Goal: Task Accomplishment & Management: Complete application form

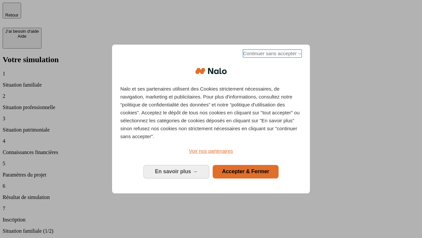
click at [272, 54] on span "Continuer sans accepter →" at bounding box center [272, 54] width 59 height 8
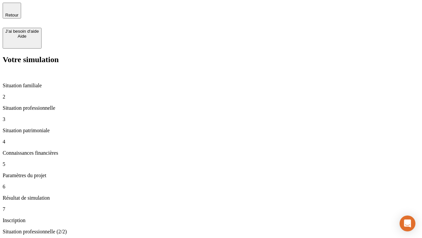
type input "30 000"
type input "1 000"
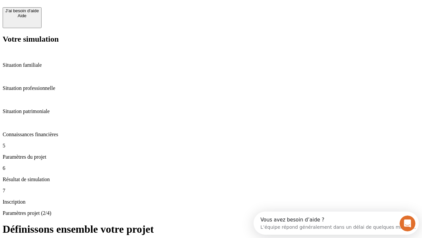
scroll to position [13, 0]
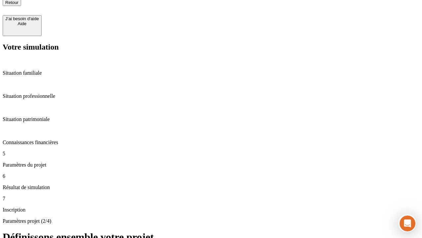
type input "40"
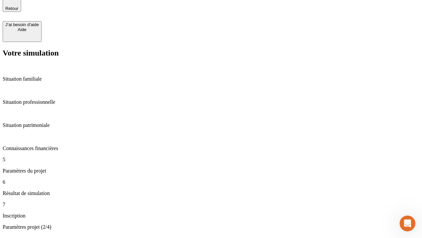
type input "64"
type input "200 000"
type input "640"
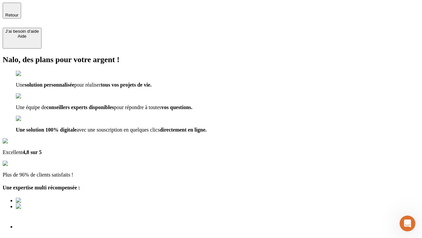
scroll to position [5, 0]
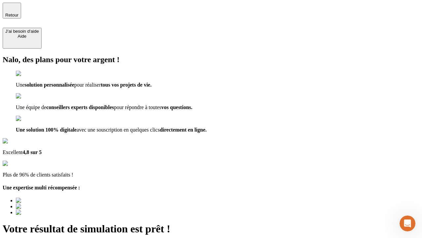
type input "[EMAIL_ADDRESS][DOMAIN_NAME]"
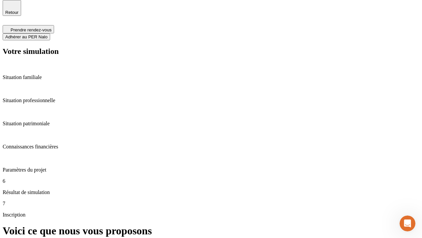
click at [48, 34] on span "Adhérer au PER Nalo" at bounding box center [26, 36] width 42 height 5
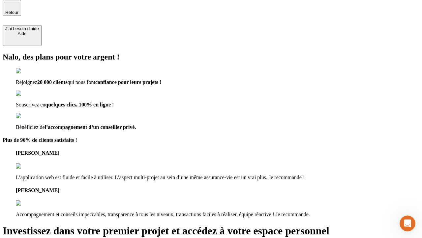
scroll to position [2, 0]
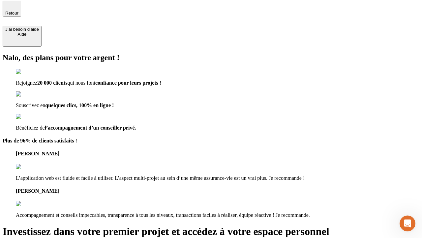
type input "abc"
